Goal: Transaction & Acquisition: Book appointment/travel/reservation

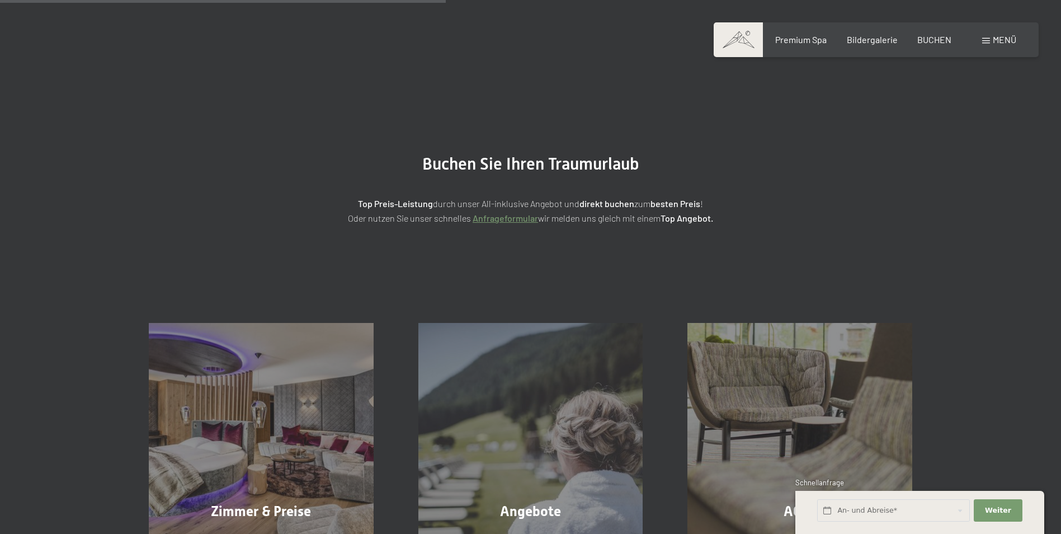
scroll to position [224, 0]
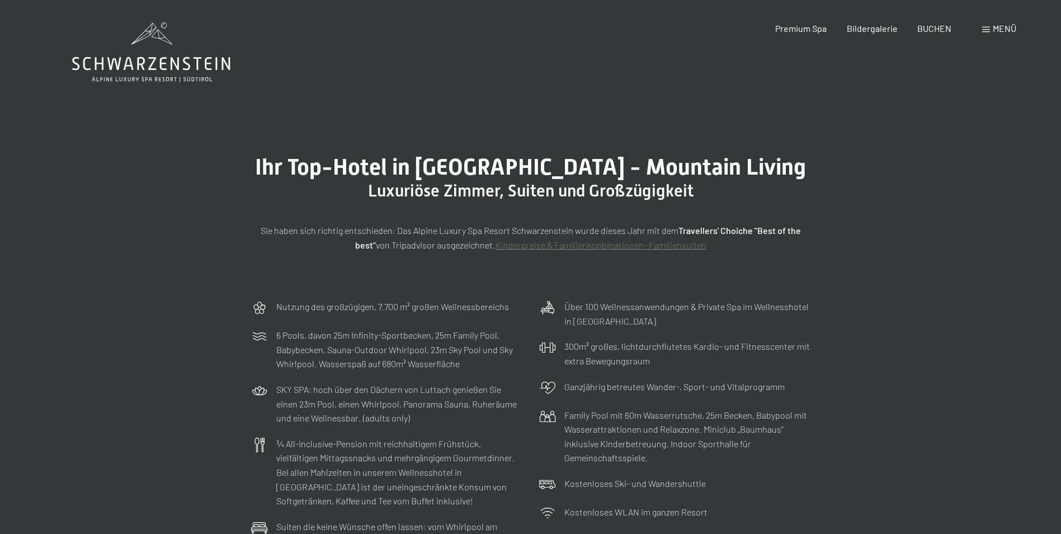
click at [995, 26] on span "Menü" at bounding box center [1004, 28] width 23 height 11
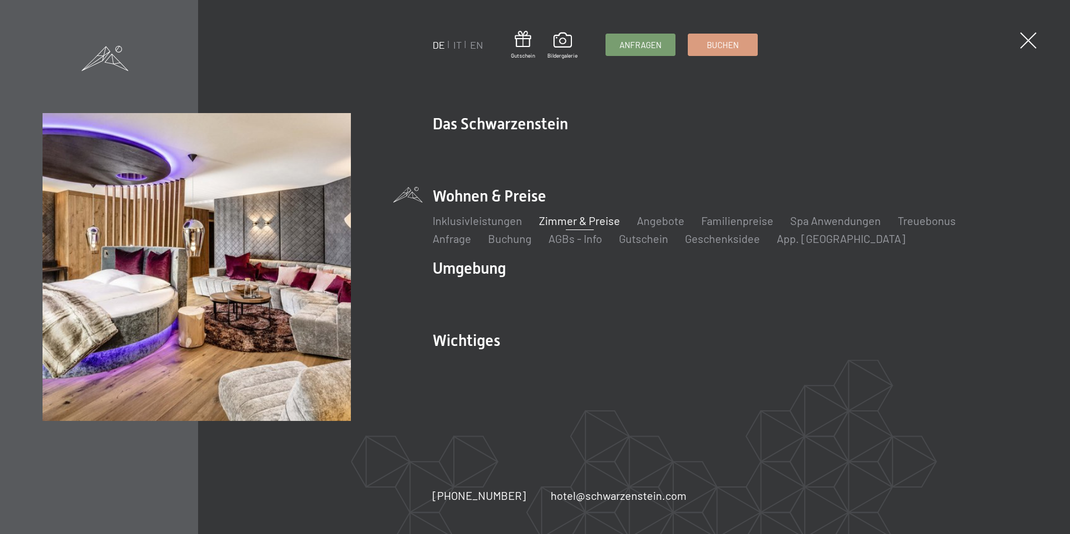
click at [715, 51] on link "Buchen" at bounding box center [722, 44] width 69 height 21
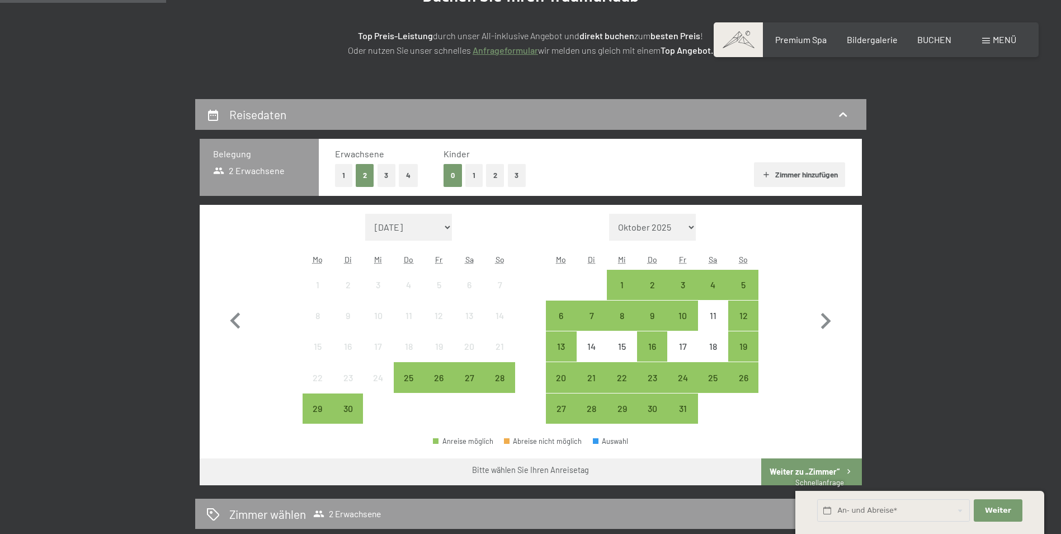
click at [826, 323] on icon "button" at bounding box center [826, 321] width 10 height 16
select select "2025-10-01"
select select "2025-11-01"
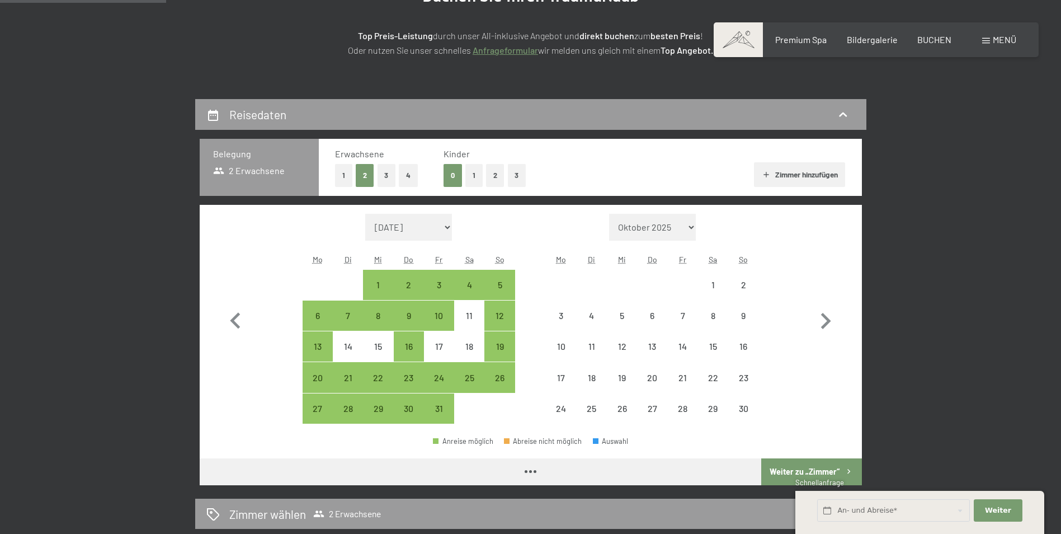
click at [826, 322] on icon "button" at bounding box center [826, 321] width 32 height 32
select select "2025-11-01"
select select "2025-12-01"
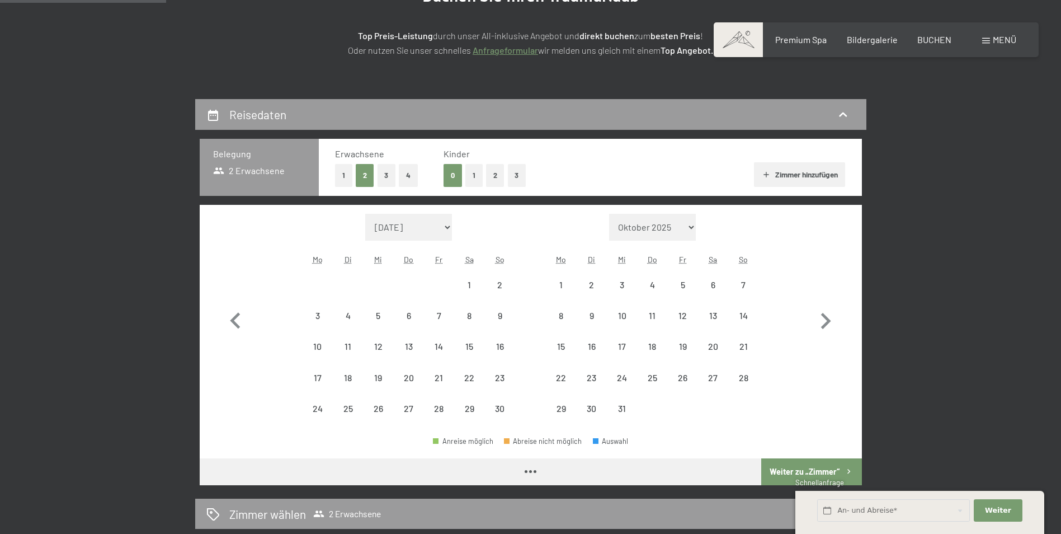
click at [826, 322] on icon "button" at bounding box center [826, 321] width 32 height 32
select select "2025-12-01"
select select "2026-01-01"
select select "2025-12-01"
select select "2026-01-01"
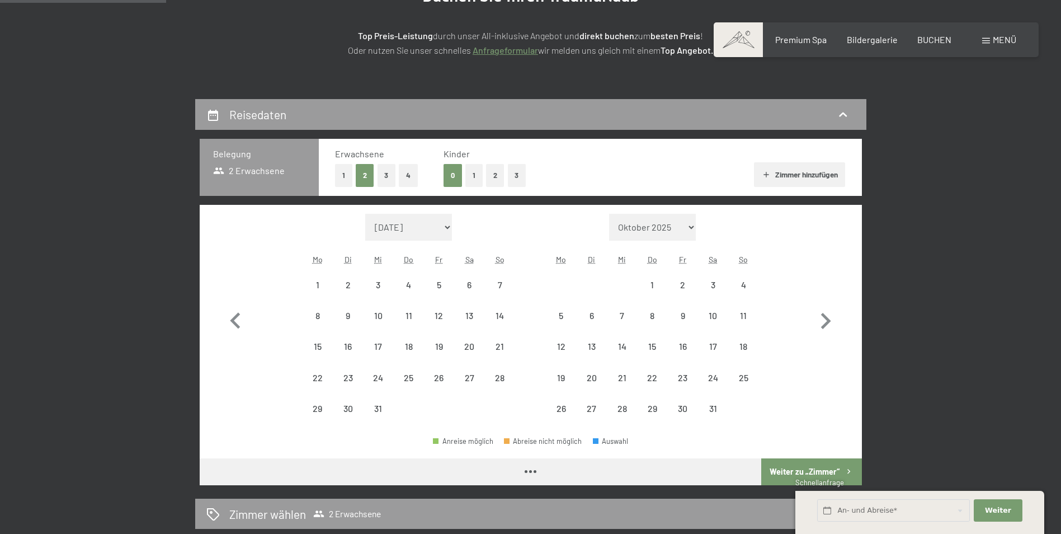
select select "2025-12-01"
select select "2026-01-01"
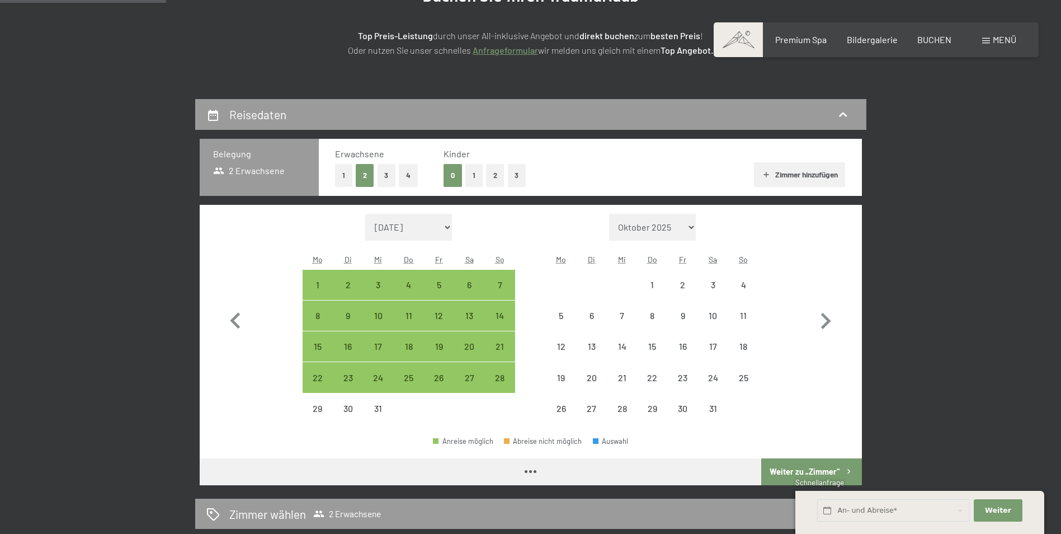
select select "2025-12-01"
select select "2026-01-01"
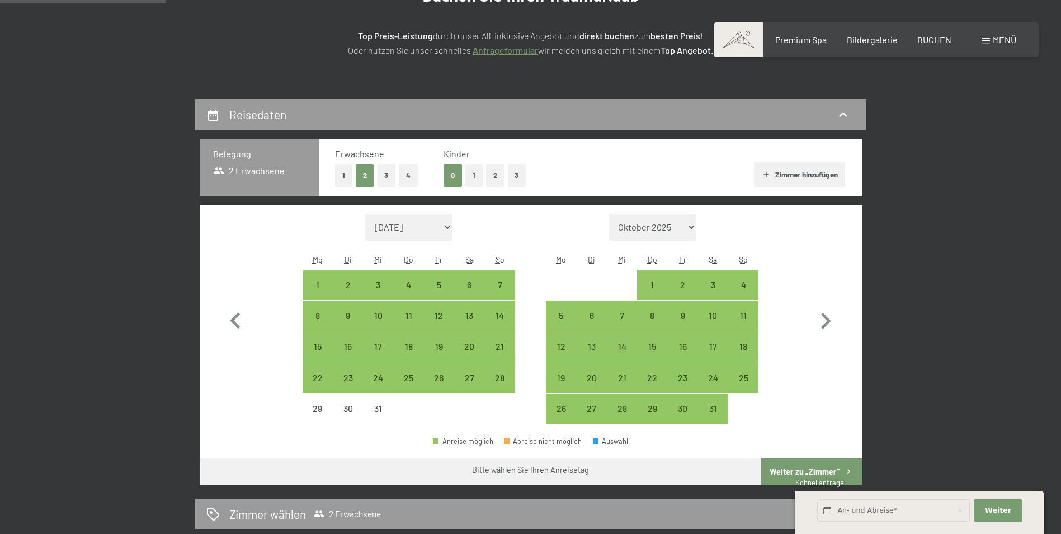
click at [624, 317] on div "7" at bounding box center [622, 325] width 28 height 28
select select "2025-12-01"
select select "2026-01-01"
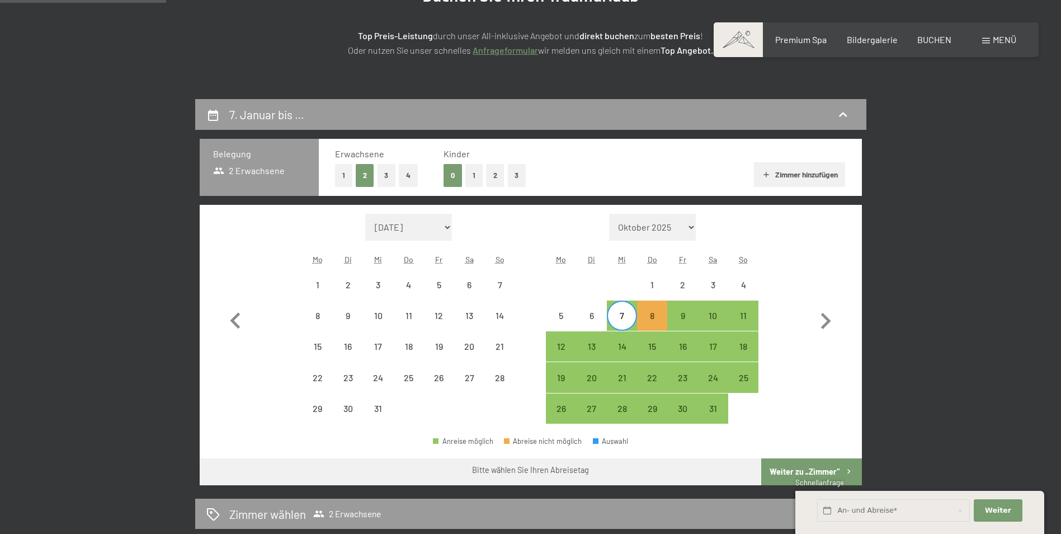
click at [745, 312] on div "11" at bounding box center [744, 325] width 28 height 28
select select "2025-12-01"
select select "2026-01-01"
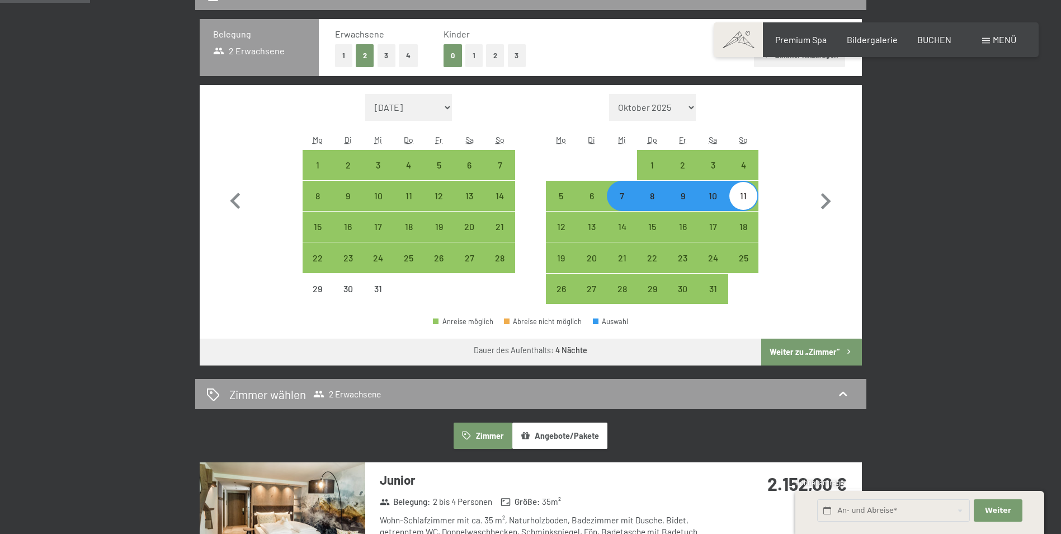
scroll to position [280, 0]
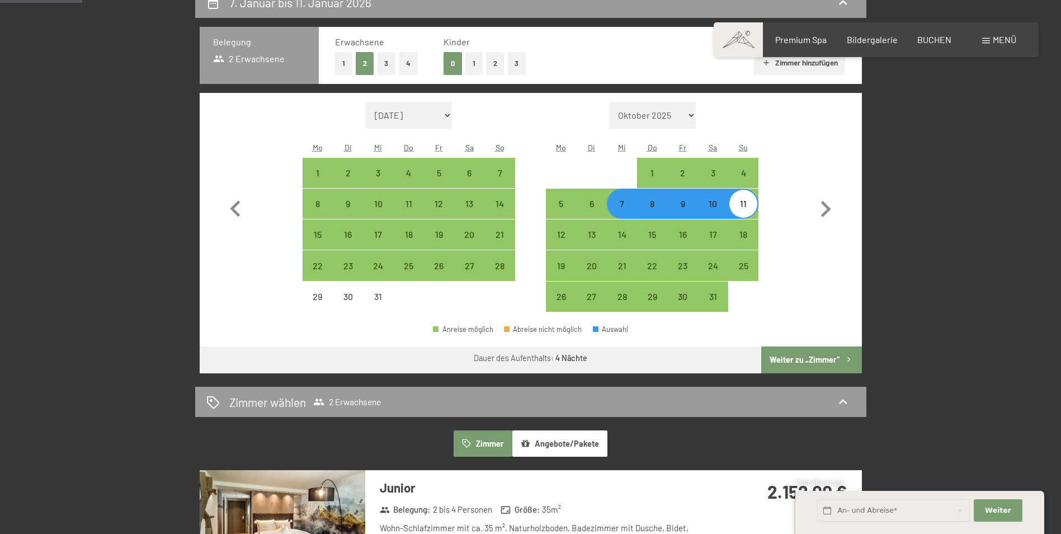
click at [599, 212] on div "6" at bounding box center [592, 213] width 28 height 28
select select "2025-12-01"
select select "2026-01-01"
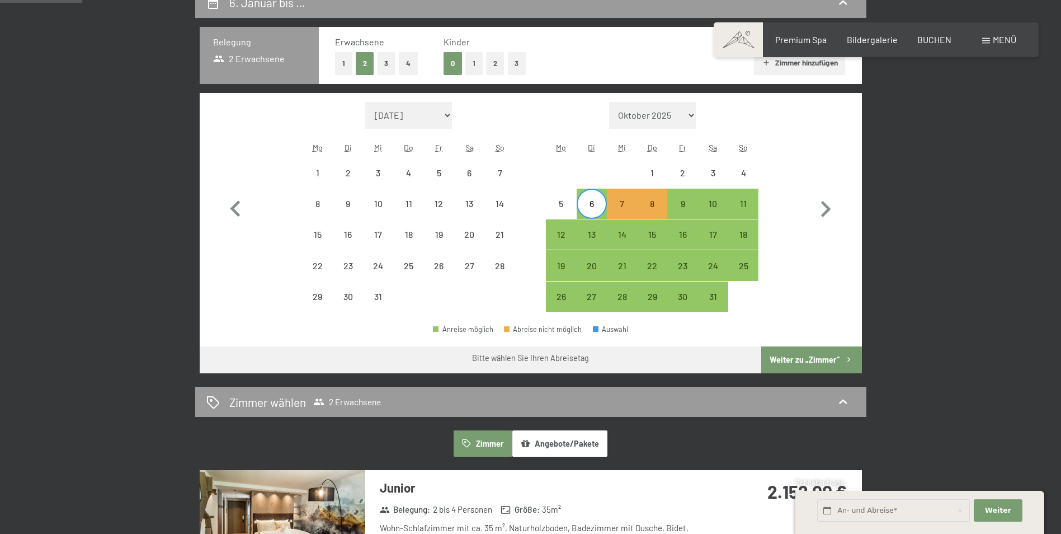
click at [746, 205] on div "11" at bounding box center [744, 213] width 28 height 28
select select "2025-12-01"
select select "2026-01-01"
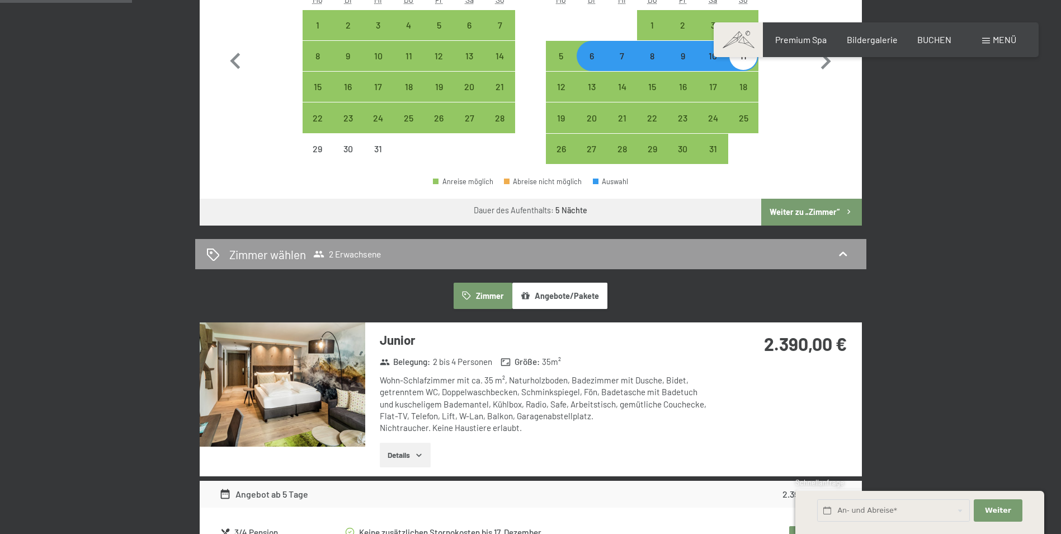
scroll to position [448, 0]
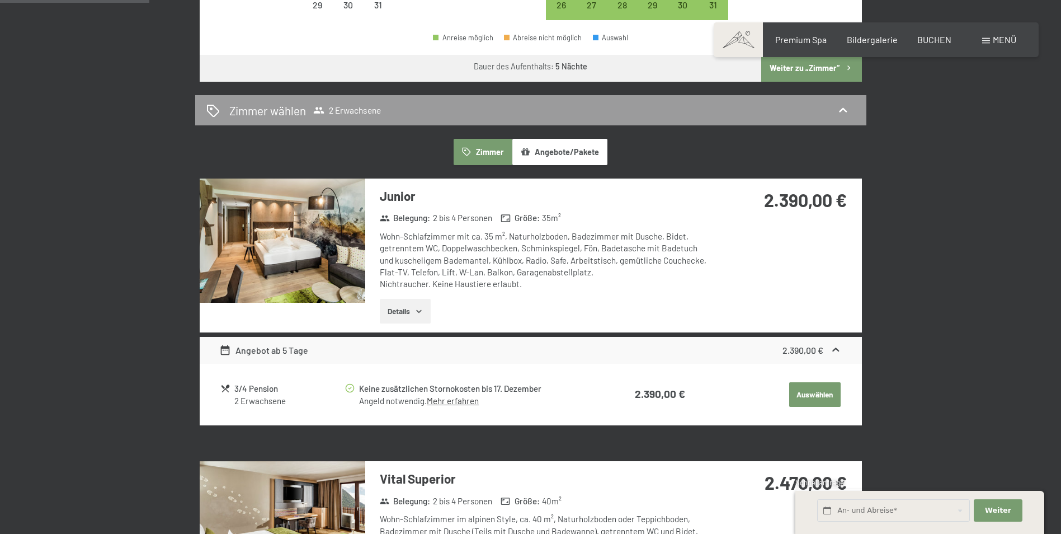
drag, startPoint x: 643, startPoint y: 291, endPoint x: 643, endPoint y: 336, distance: 44.8
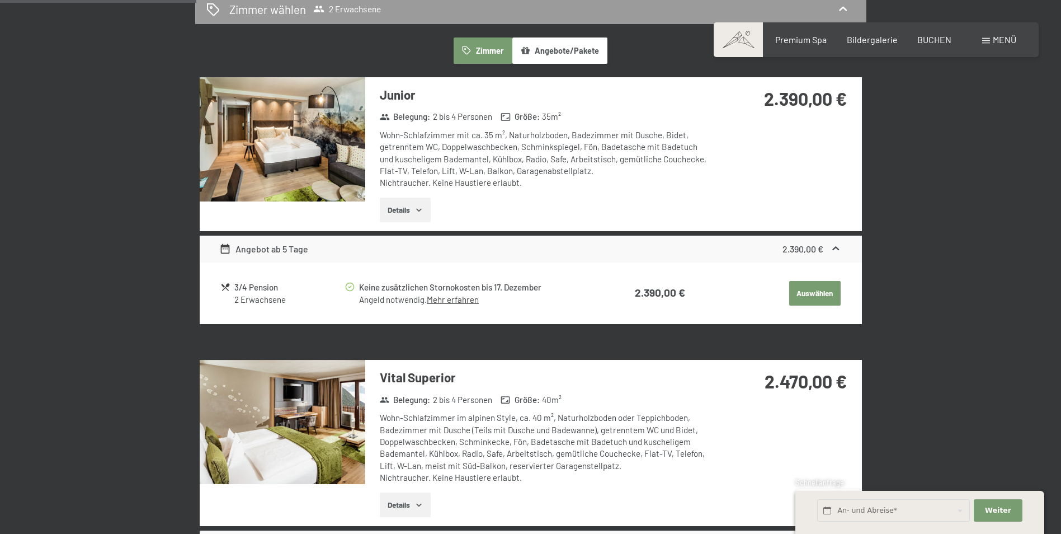
scroll to position [629, 0]
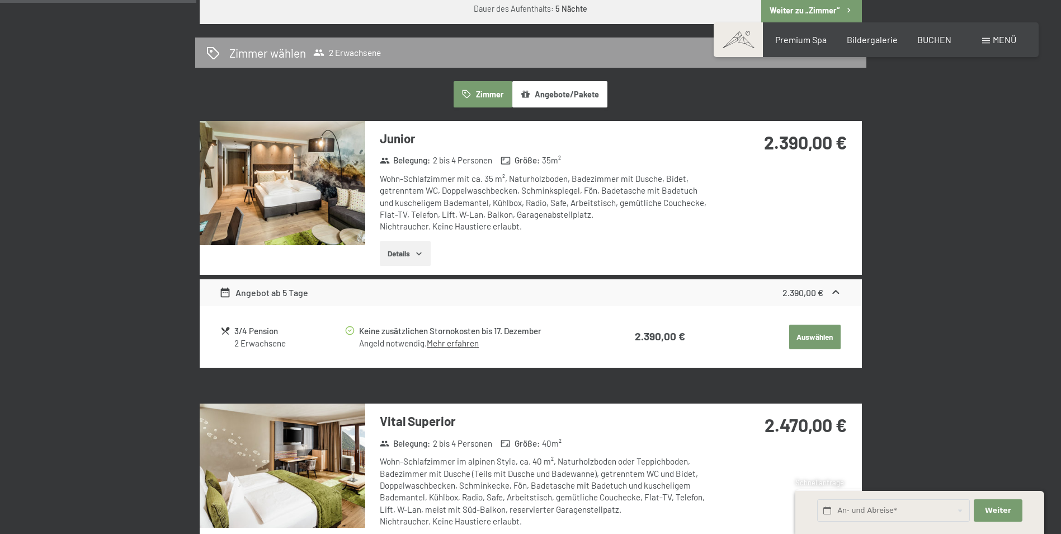
drag, startPoint x: 624, startPoint y: 320, endPoint x: 613, endPoint y: 274, distance: 47.6
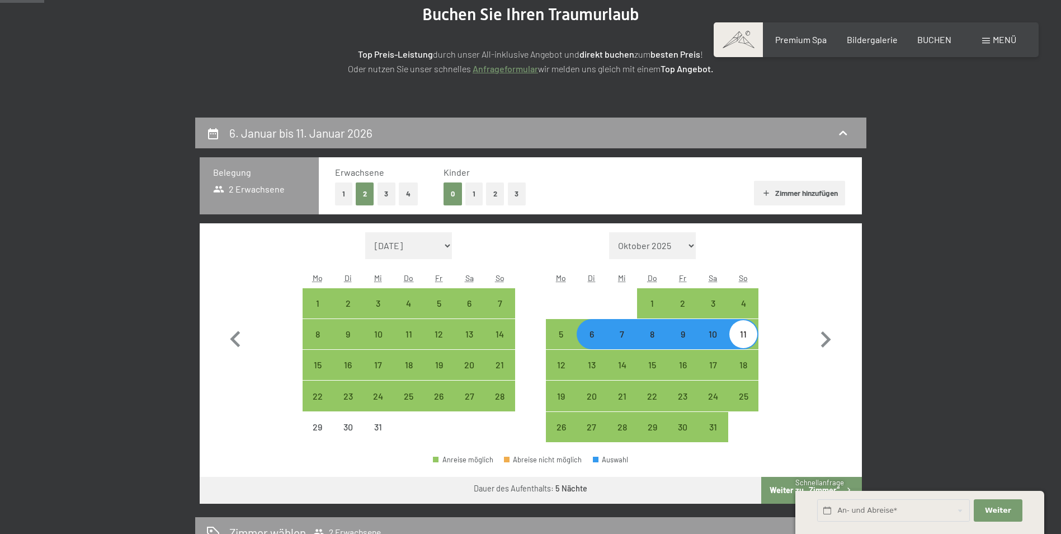
scroll to position [0, 0]
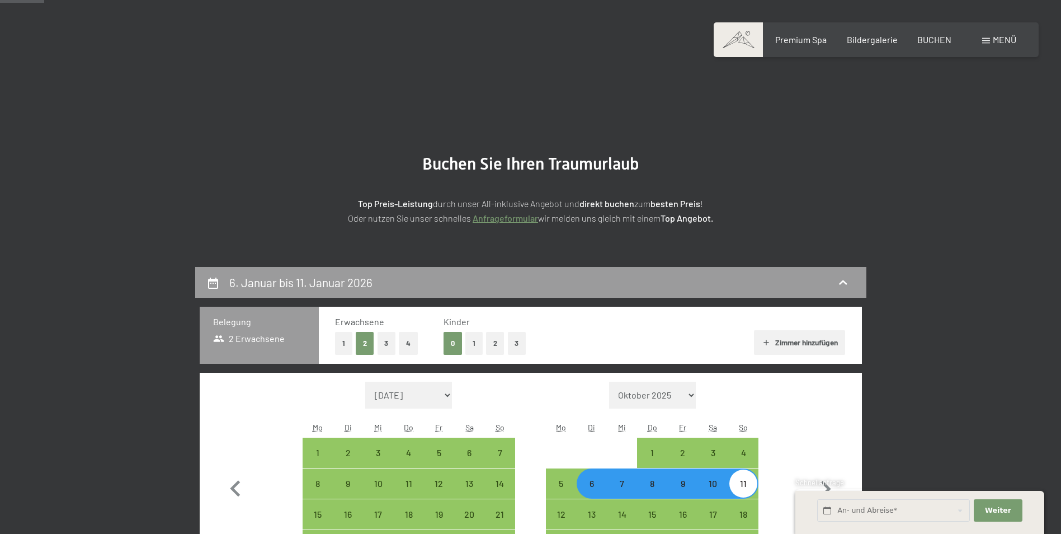
drag, startPoint x: 592, startPoint y: 290, endPoint x: 595, endPoint y: 182, distance: 108.0
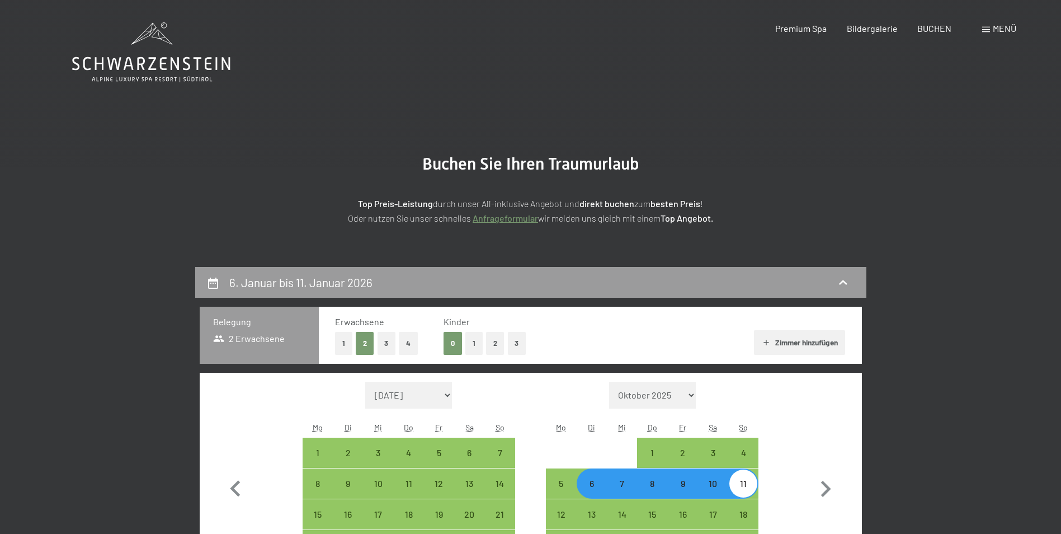
click at [419, 281] on div "6. Januar bis 11. Januar 2026" at bounding box center [530, 282] width 649 height 16
select select "2025-12-01"
select select "2026-01-01"
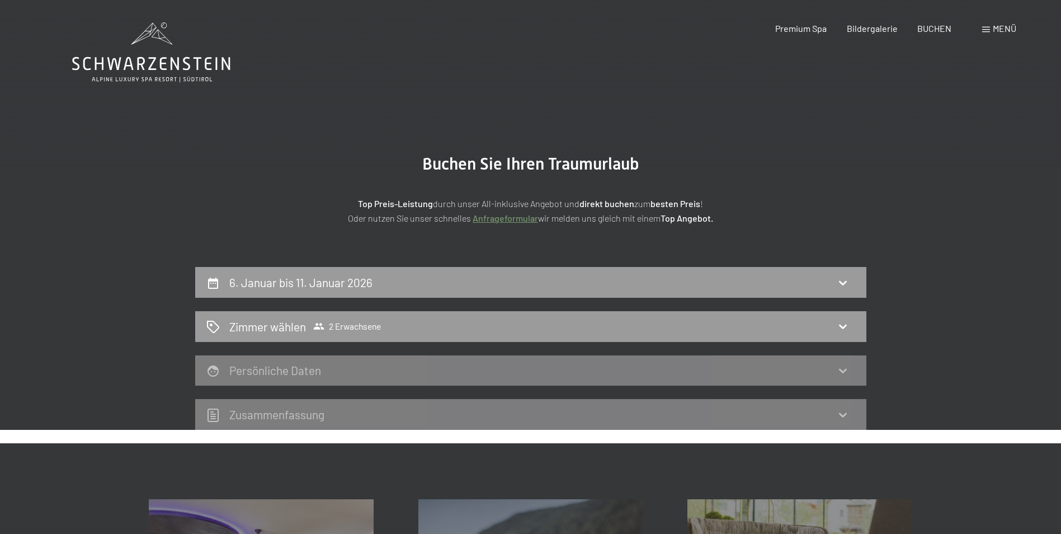
click at [986, 25] on div "Menü" at bounding box center [999, 28] width 34 height 12
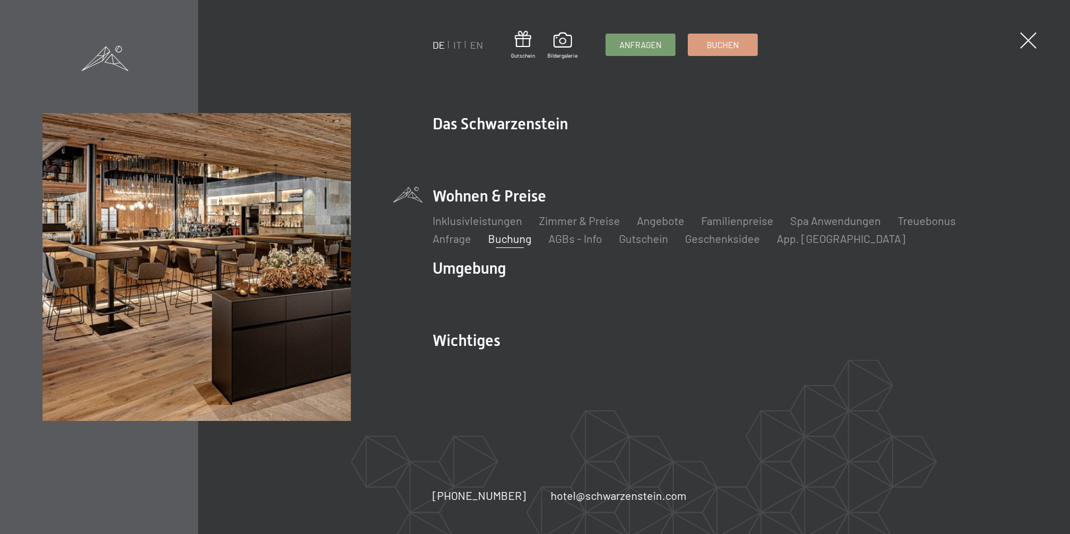
click at [1020, 29] on div "DE IT EN Gutschein Bildergalerie Anfragen Buchen DE IT EN Das Schwarzenstein Ne…" at bounding box center [535, 267] width 1070 height 534
click at [1027, 38] on span at bounding box center [1028, 40] width 16 height 16
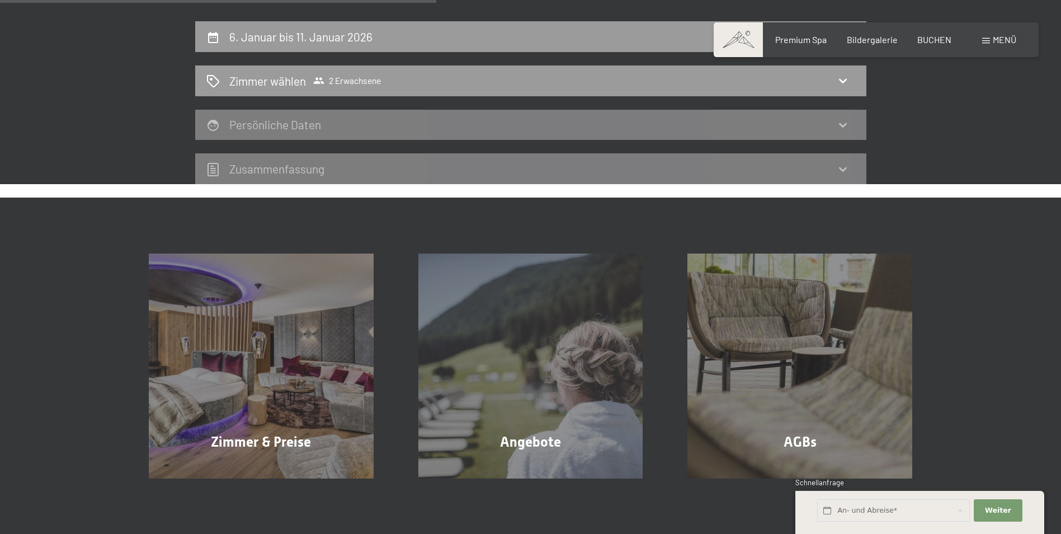
scroll to position [86, 0]
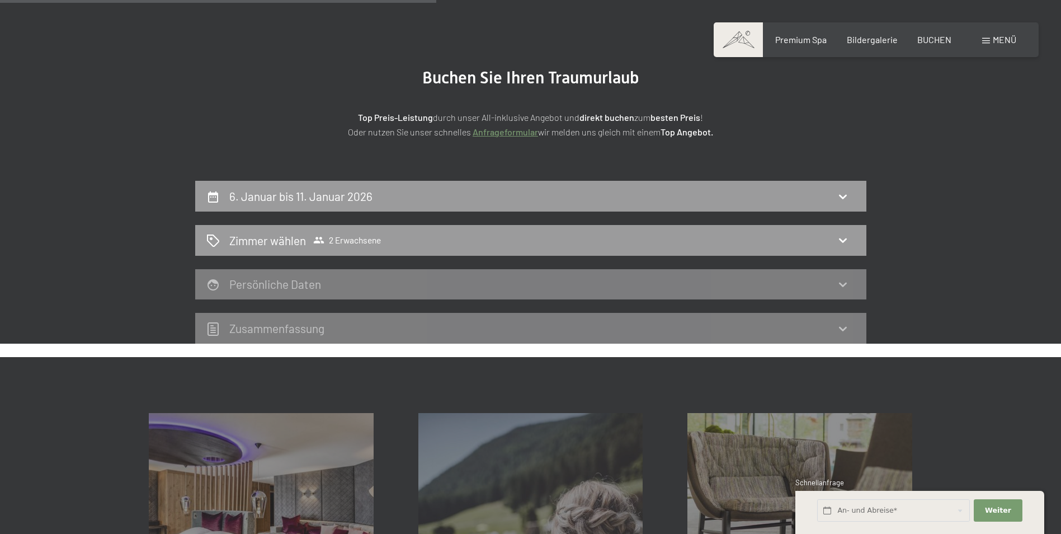
drag, startPoint x: 387, startPoint y: 305, endPoint x: 392, endPoint y: 222, distance: 83.5
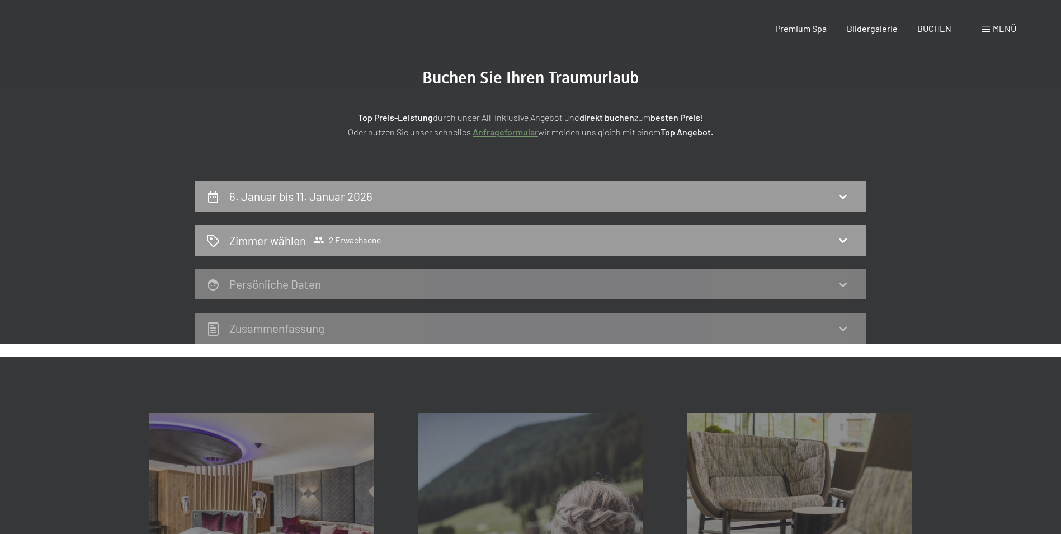
scroll to position [0, 0]
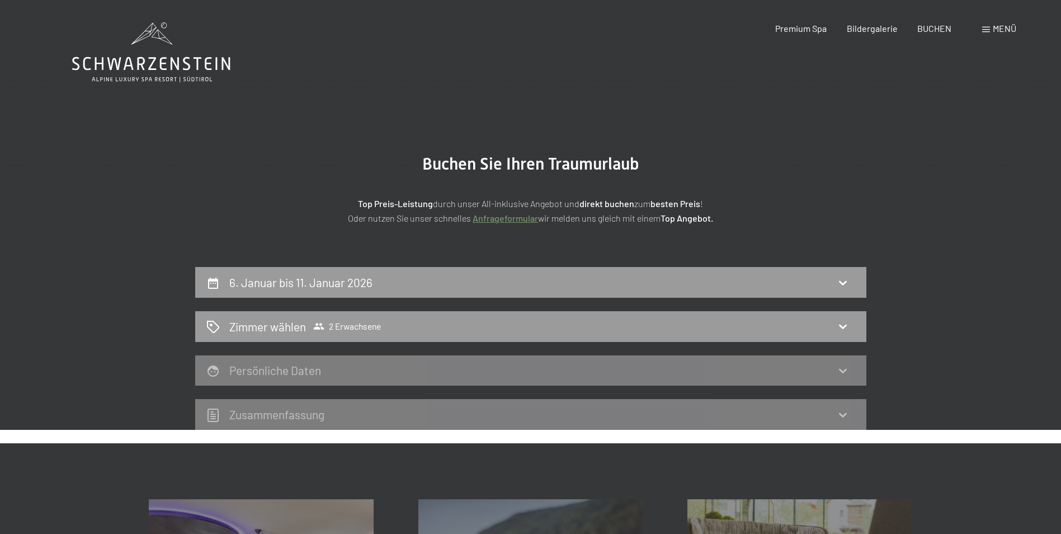
click at [162, 33] on icon at bounding box center [151, 52] width 158 height 60
